Goal: Find specific page/section: Find specific page/section

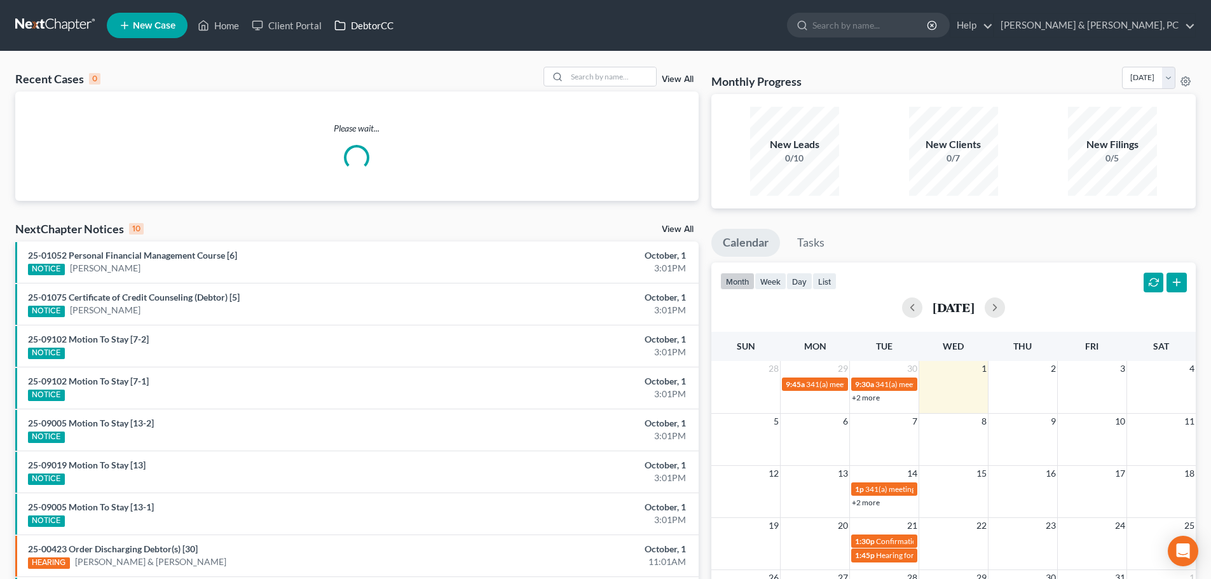
click at [369, 22] on link "DebtorCC" at bounding box center [364, 25] width 72 height 23
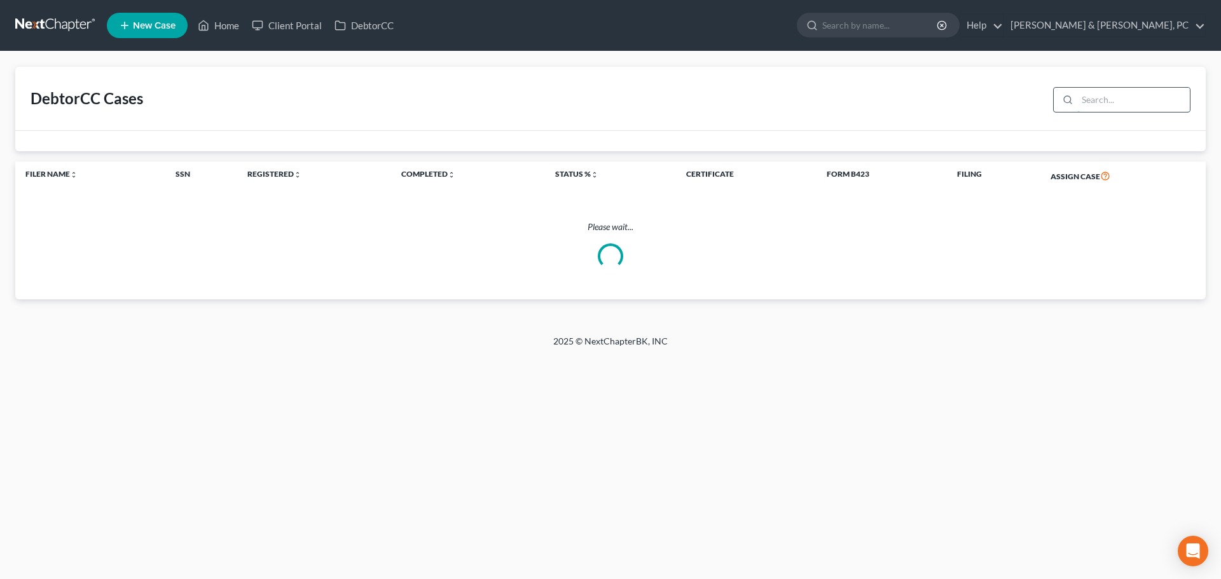
click at [1082, 93] on input "search" at bounding box center [1133, 100] width 113 height 24
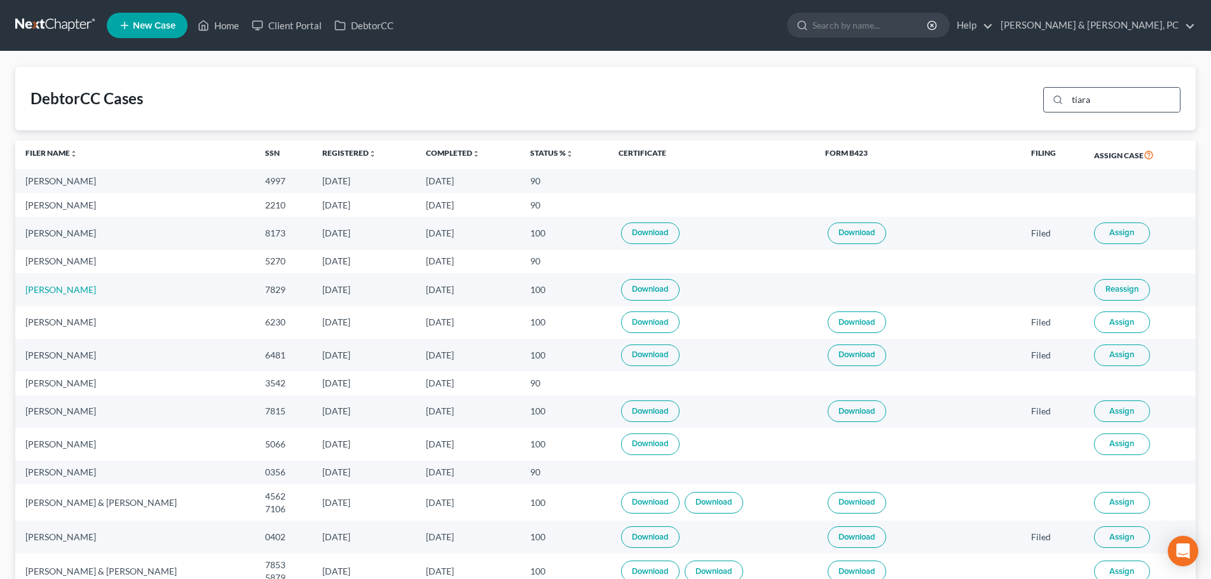
click at [1059, 100] on icon at bounding box center [1058, 100] width 10 height 10
click at [1062, 102] on line at bounding box center [1061, 103] width 2 height 2
click at [1104, 102] on input "tiara" at bounding box center [1124, 100] width 113 height 24
type input "tiara"
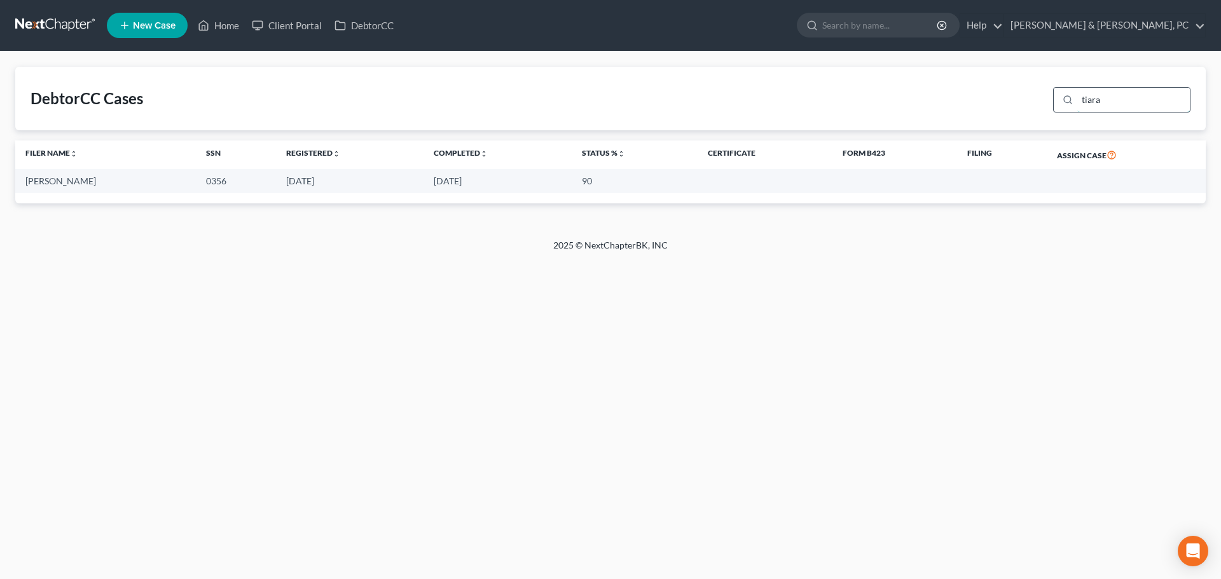
drag, startPoint x: 1124, startPoint y: 104, endPoint x: 1068, endPoint y: 107, distance: 56.0
click at [1068, 107] on div "tiara" at bounding box center [1121, 99] width 137 height 25
click at [972, 313] on div "Home New Case Client Portal DebtorCC [PERSON_NAME] & [PERSON_NAME], PC [PERSON_…" at bounding box center [610, 289] width 1221 height 579
